Goal: Information Seeking & Learning: Learn about a topic

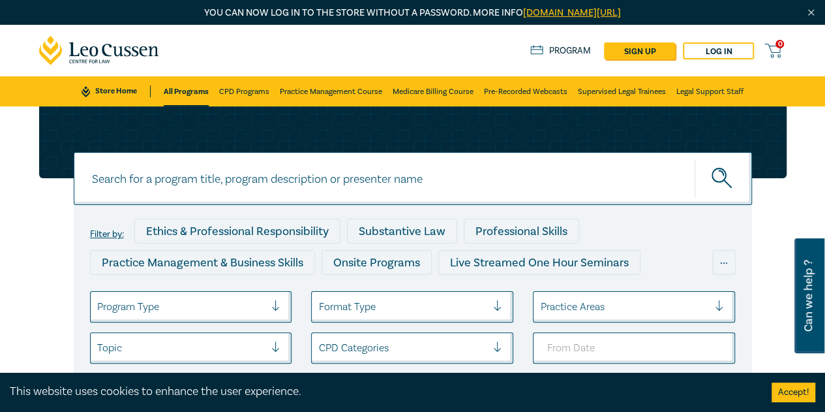
click at [95, 52] on icon at bounding box center [99, 50] width 121 height 29
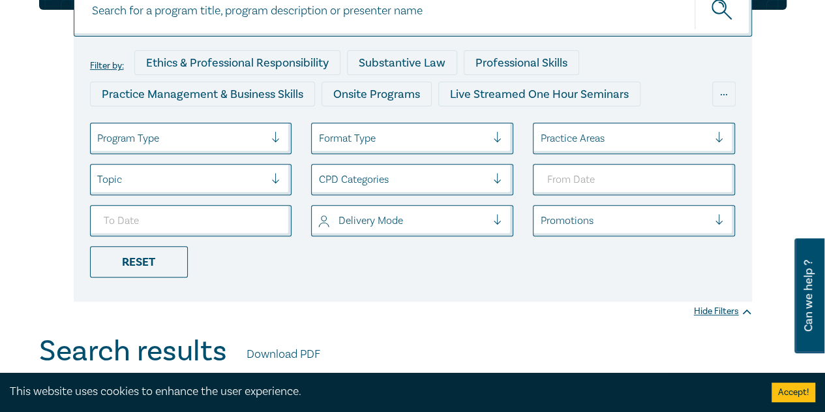
scroll to position [130, 0]
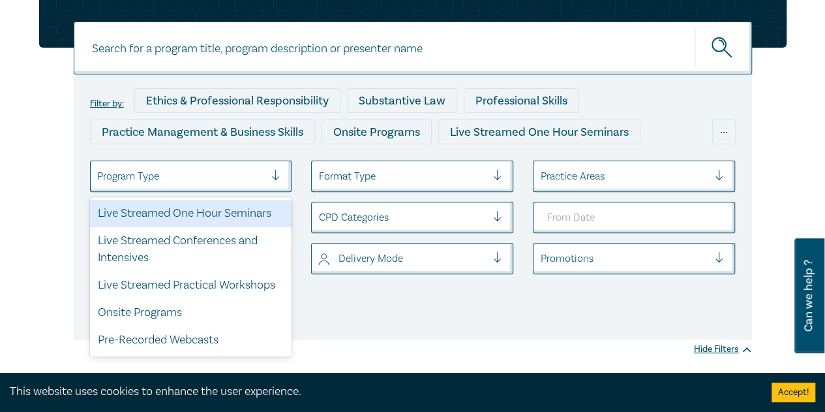
click at [210, 185] on div "Program Type" at bounding box center [181, 176] width 181 height 22
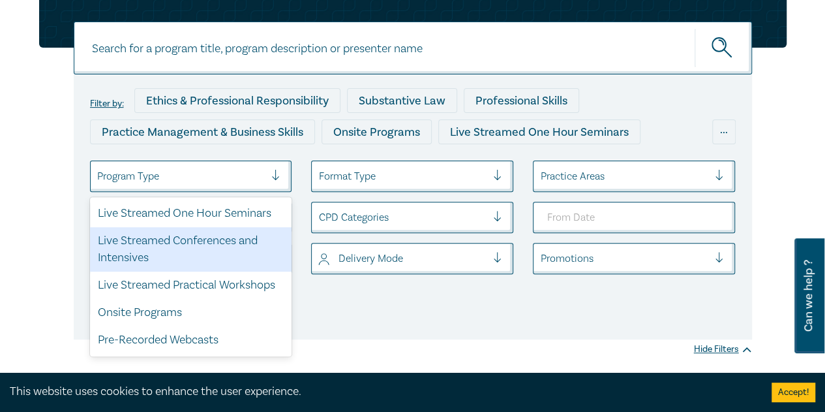
drag, startPoint x: 211, startPoint y: 247, endPoint x: 239, endPoint y: 246, distance: 28.7
click at [212, 247] on div "Live Streamed Conferences and Intensives" at bounding box center [191, 249] width 202 height 44
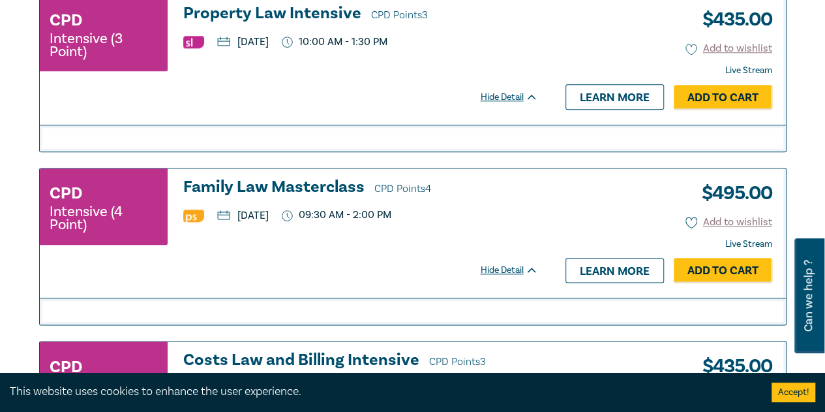
scroll to position [587, 0]
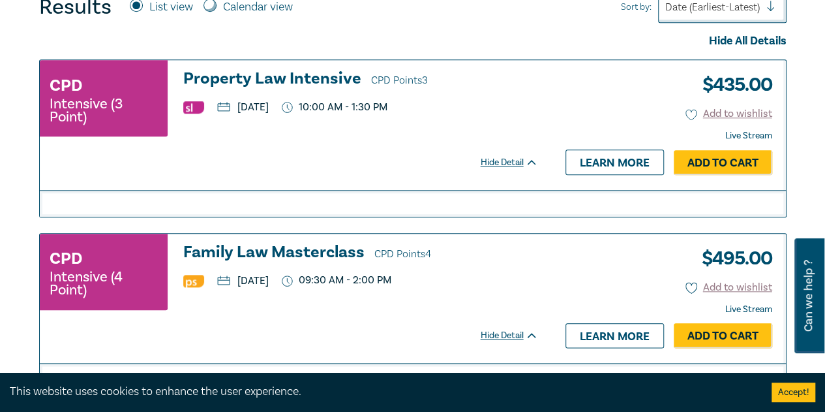
click at [273, 78] on h3 "Property Law Intensive CPD Points 3" at bounding box center [360, 80] width 355 height 20
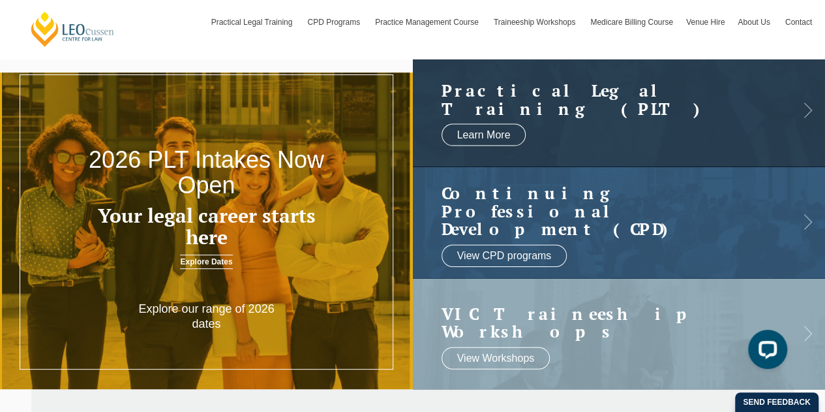
scroll to position [65, 0]
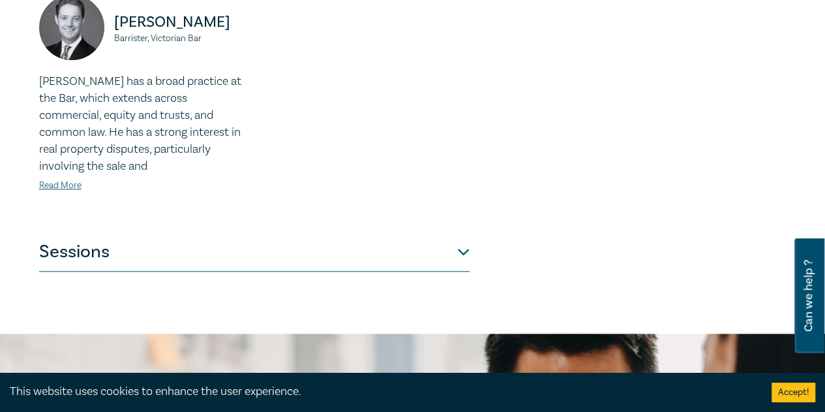
scroll to position [652, 0]
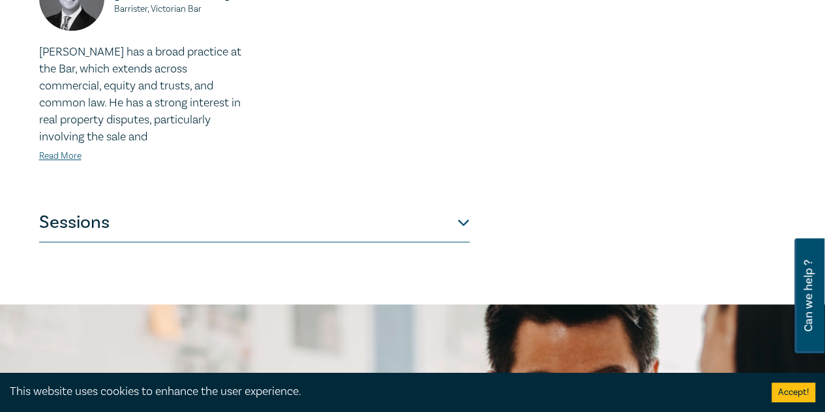
click at [420, 226] on button "Sessions" at bounding box center [254, 222] width 430 height 39
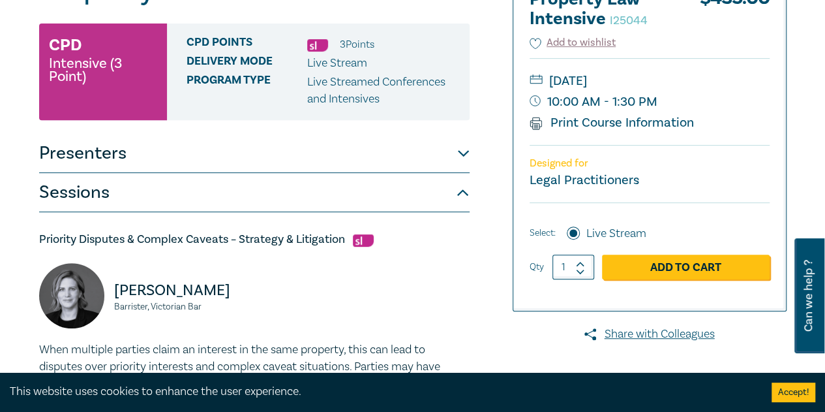
scroll to position [0, 0]
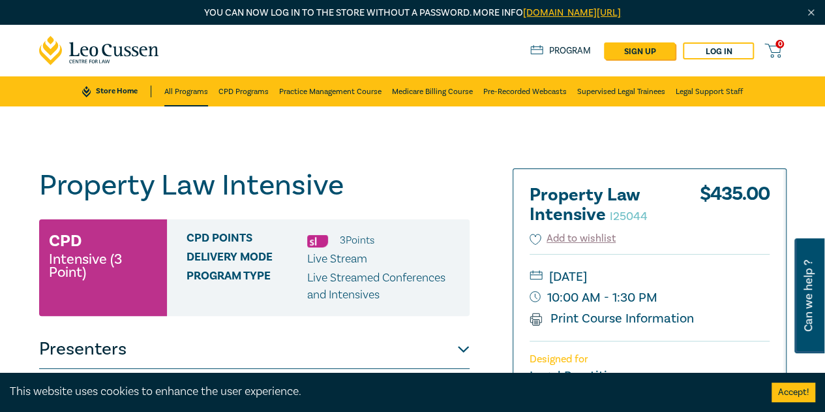
click at [190, 89] on link "All Programs" at bounding box center [186, 91] width 44 height 30
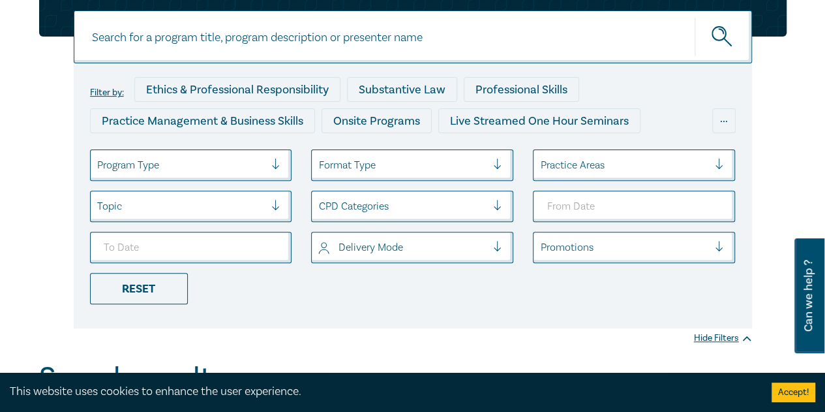
scroll to position [261, 0]
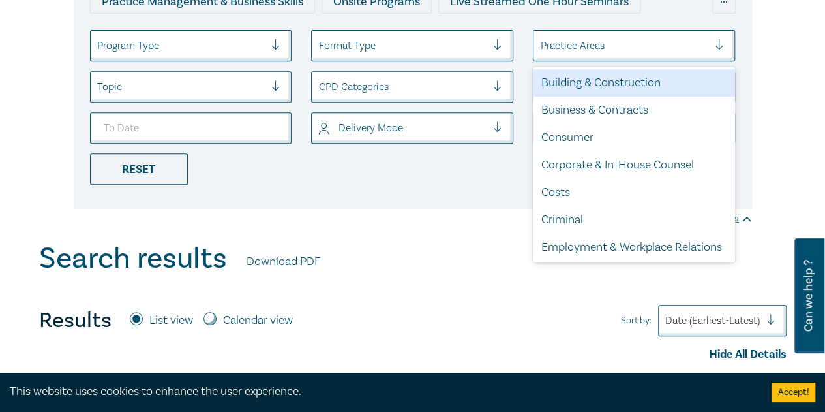
click at [589, 50] on div at bounding box center [624, 45] width 168 height 17
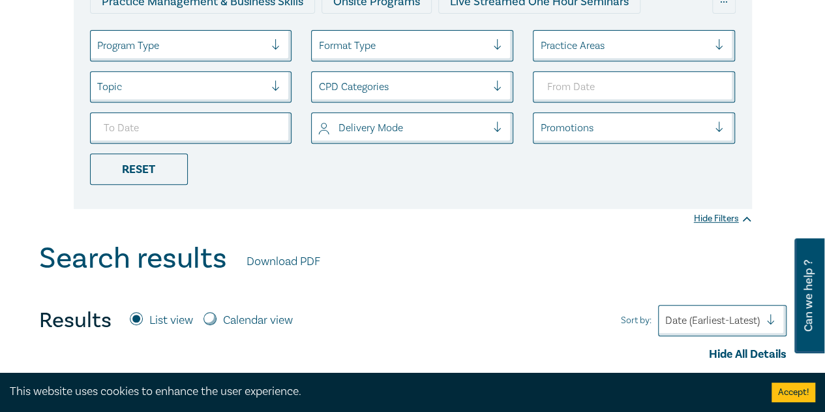
click at [638, 49] on div at bounding box center [624, 45] width 168 height 17
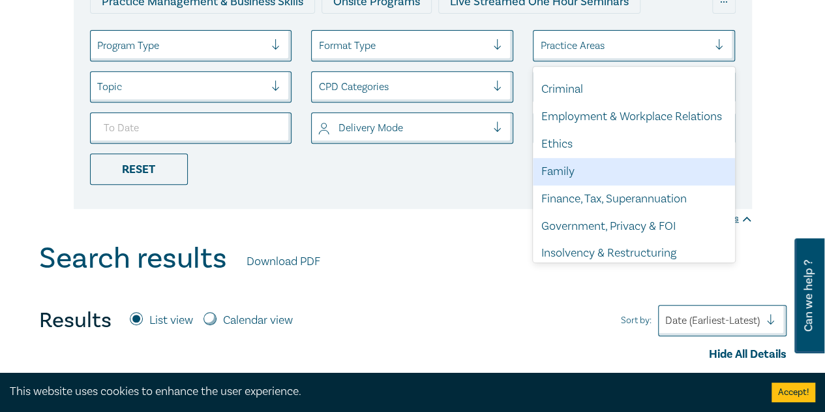
scroll to position [196, 0]
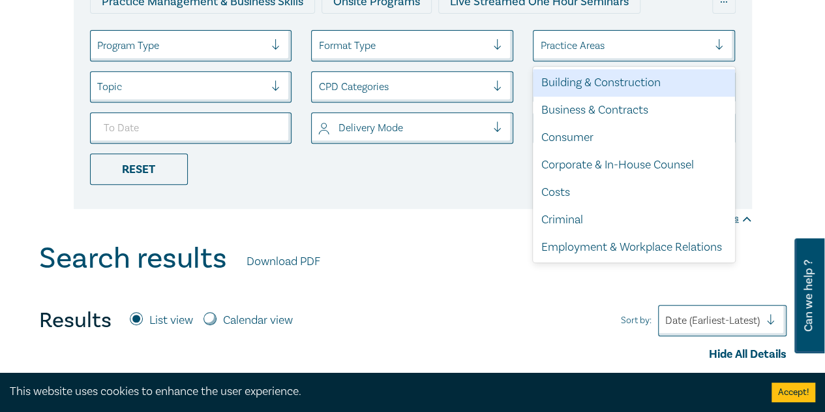
click at [601, 47] on div at bounding box center [624, 45] width 168 height 17
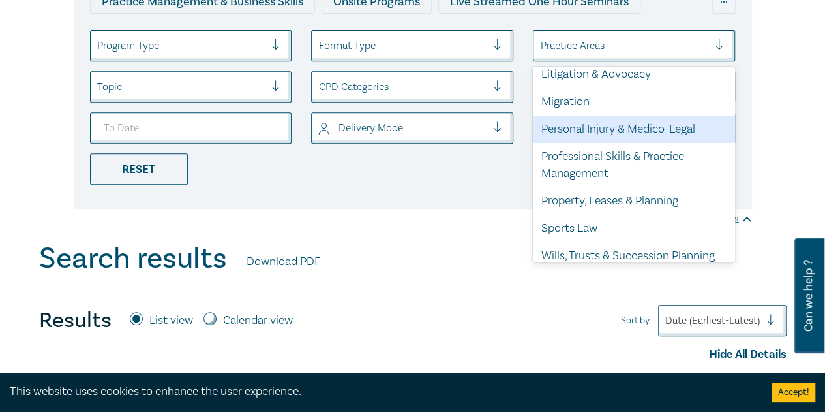
scroll to position [417, 0]
